Goal: Task Accomplishment & Management: Use online tool/utility

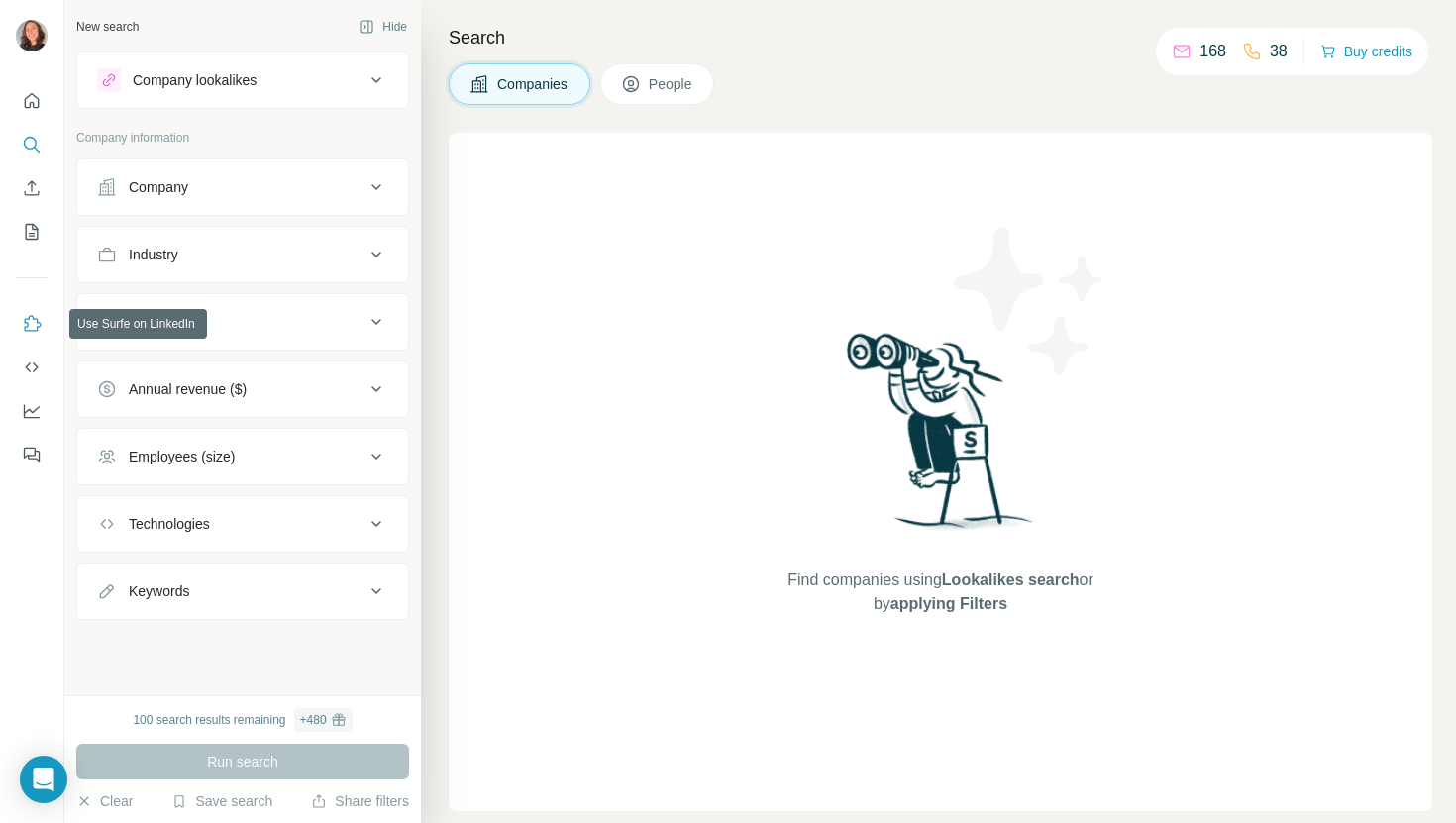
click at [33, 326] on icon "Use Surfe on LinkedIn" at bounding box center [32, 324] width 20 height 20
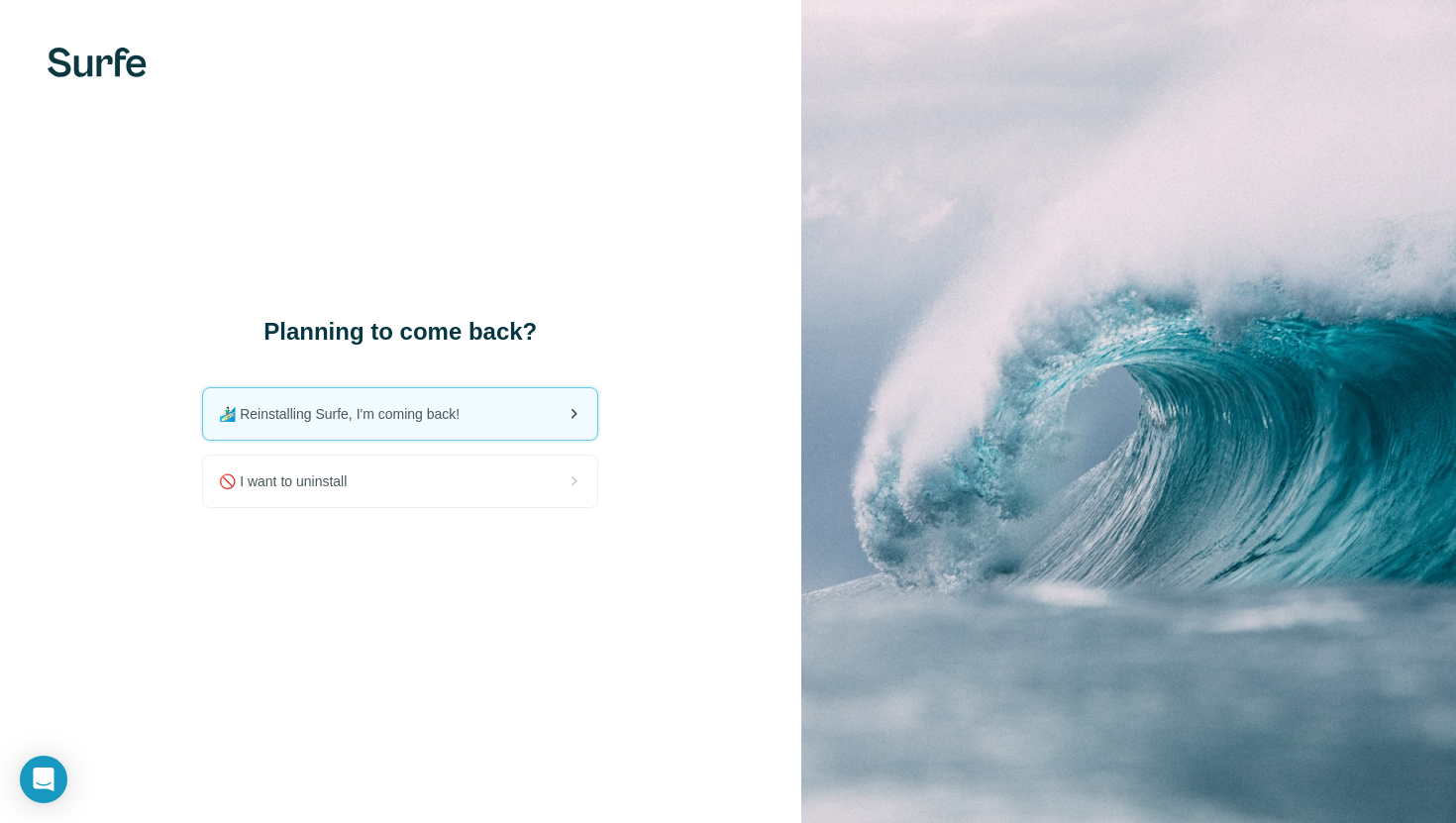
click at [491, 421] on div "🏄🏻‍♂️ Reinstalling Surfe, I'm coming back!" at bounding box center [400, 414] width 394 height 52
